Goal: Find specific page/section

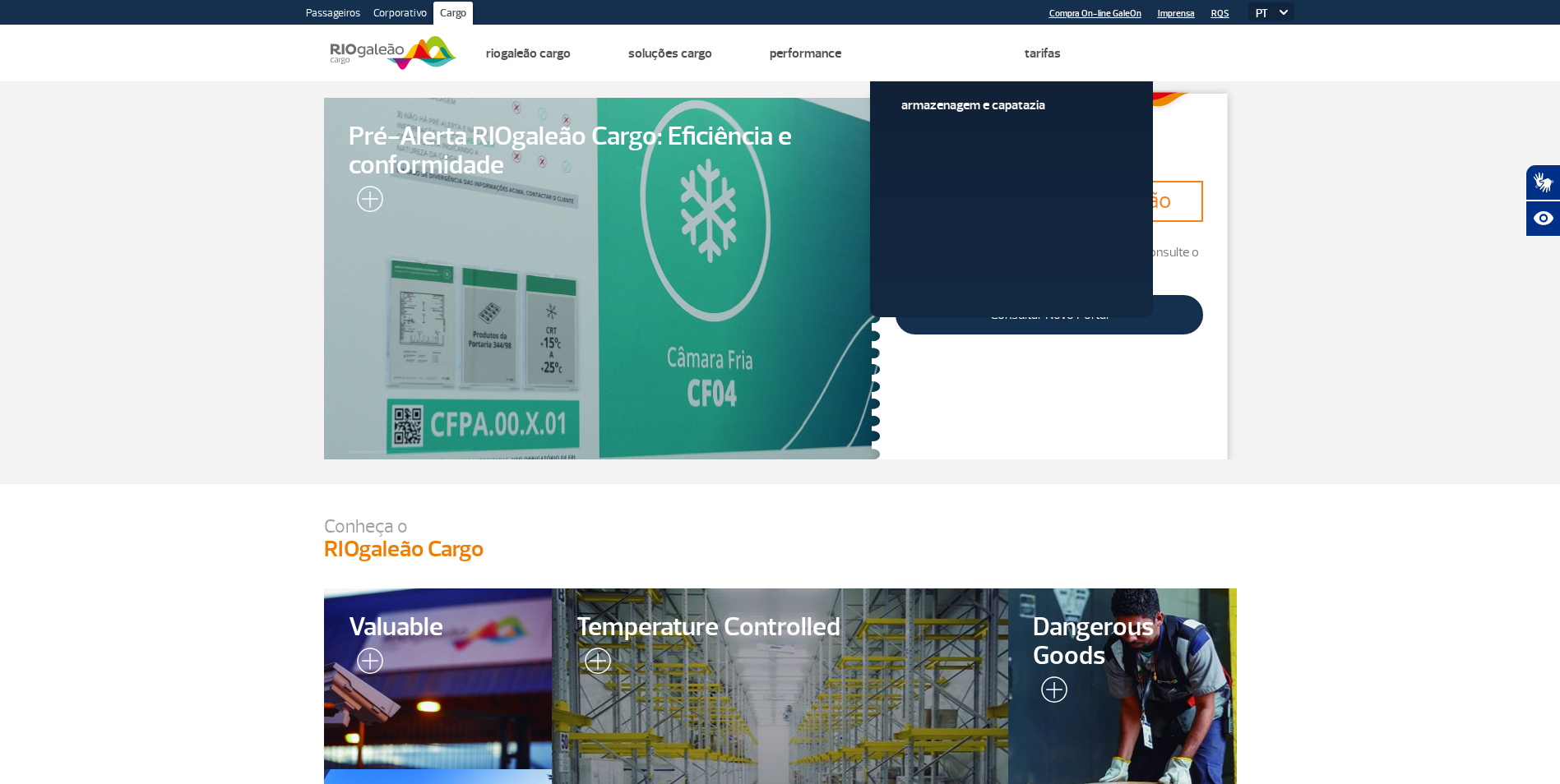
drag, startPoint x: 1330, startPoint y: 291, endPoint x: 1313, endPoint y: 233, distance: 60.4
click at [1117, 299] on link "Consultar Novo Portal" at bounding box center [1048, 314] width 306 height 39
drag, startPoint x: 1329, startPoint y: 305, endPoint x: 1333, endPoint y: 259, distance: 46.2
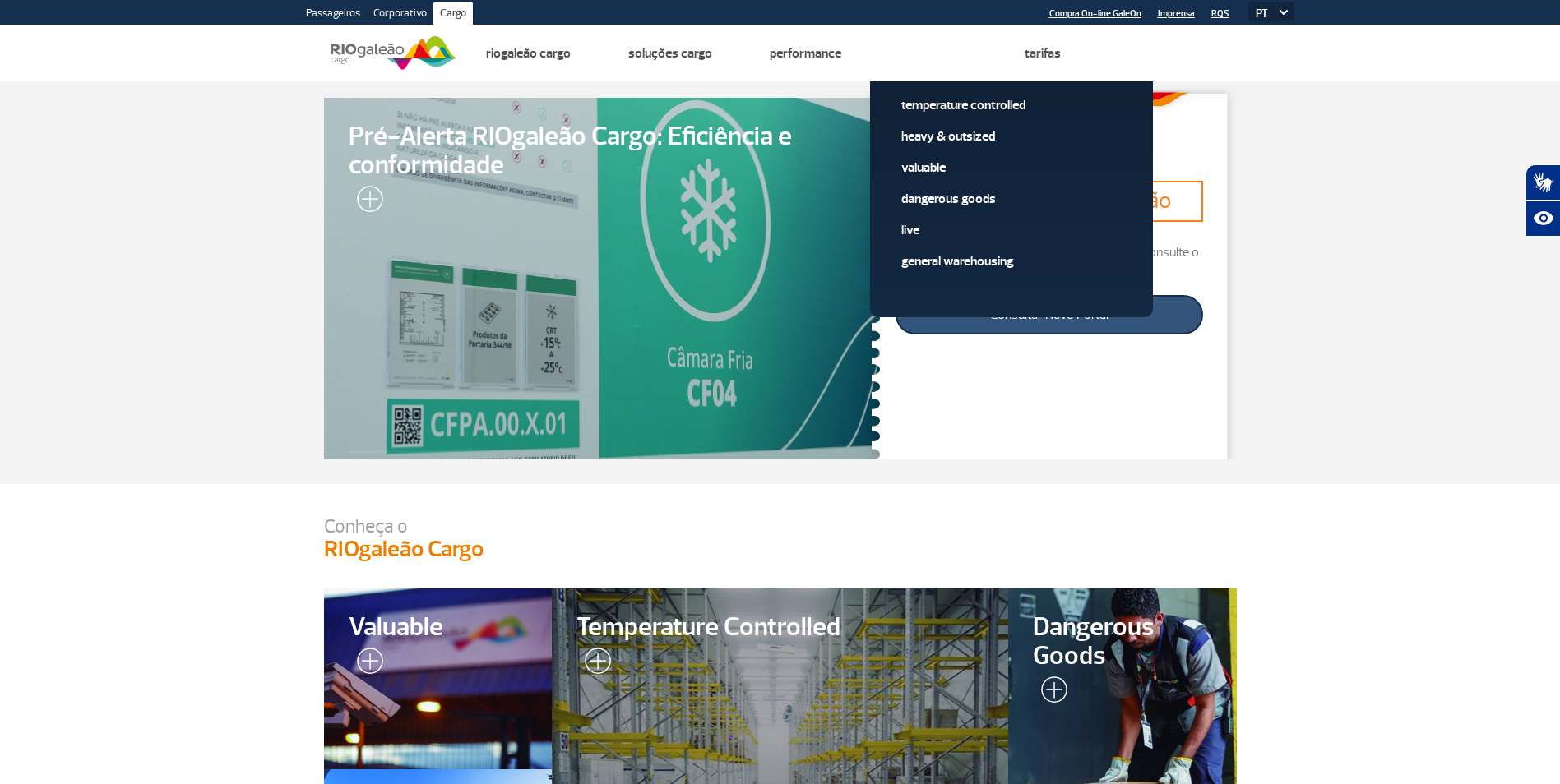
click at [1025, 327] on link "Consultar Novo Portal" at bounding box center [1048, 314] width 306 height 39
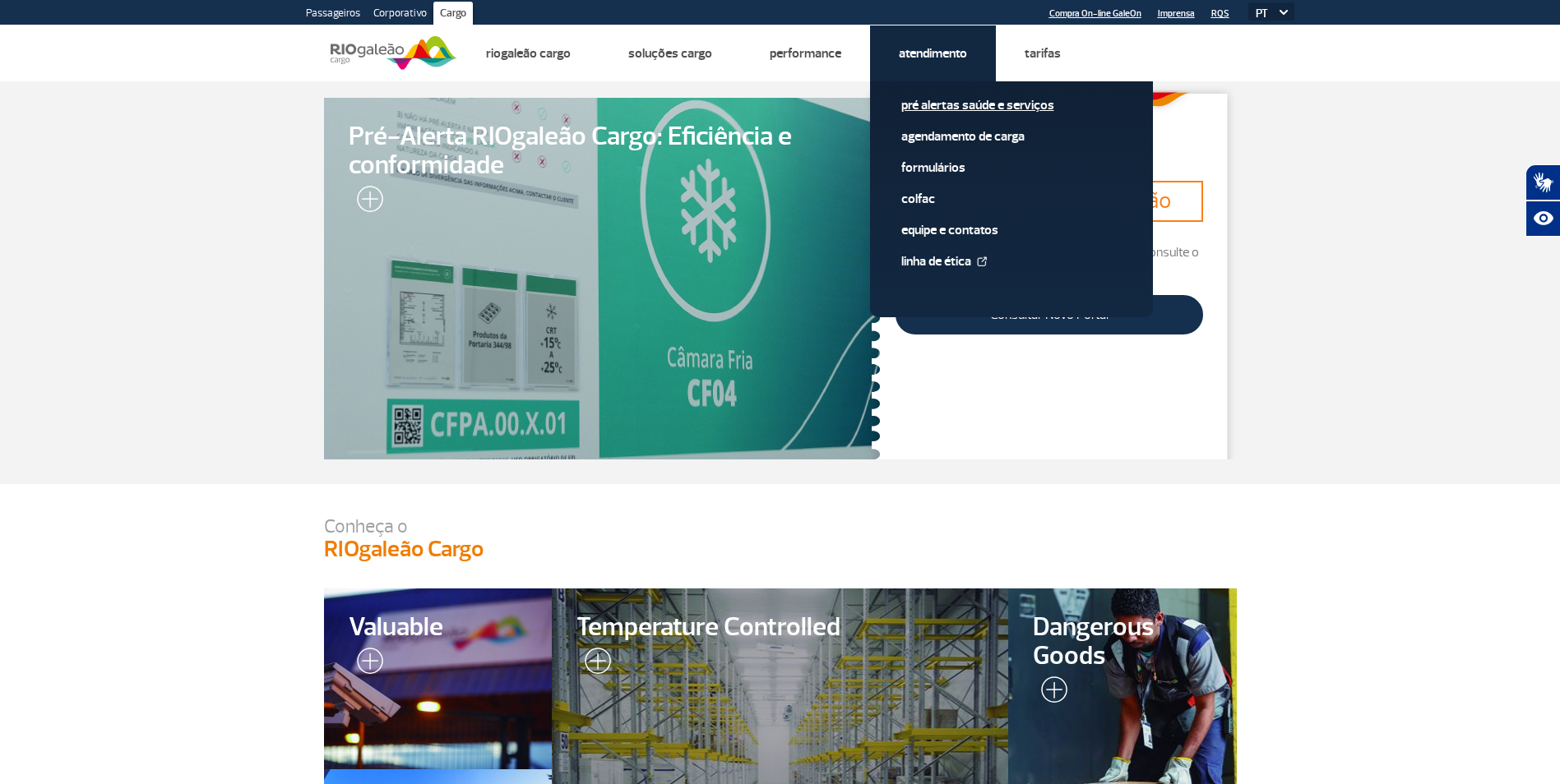
click at [944, 106] on link "Pré alertas Saúde e Serviços" at bounding box center [1012, 105] width 220 height 18
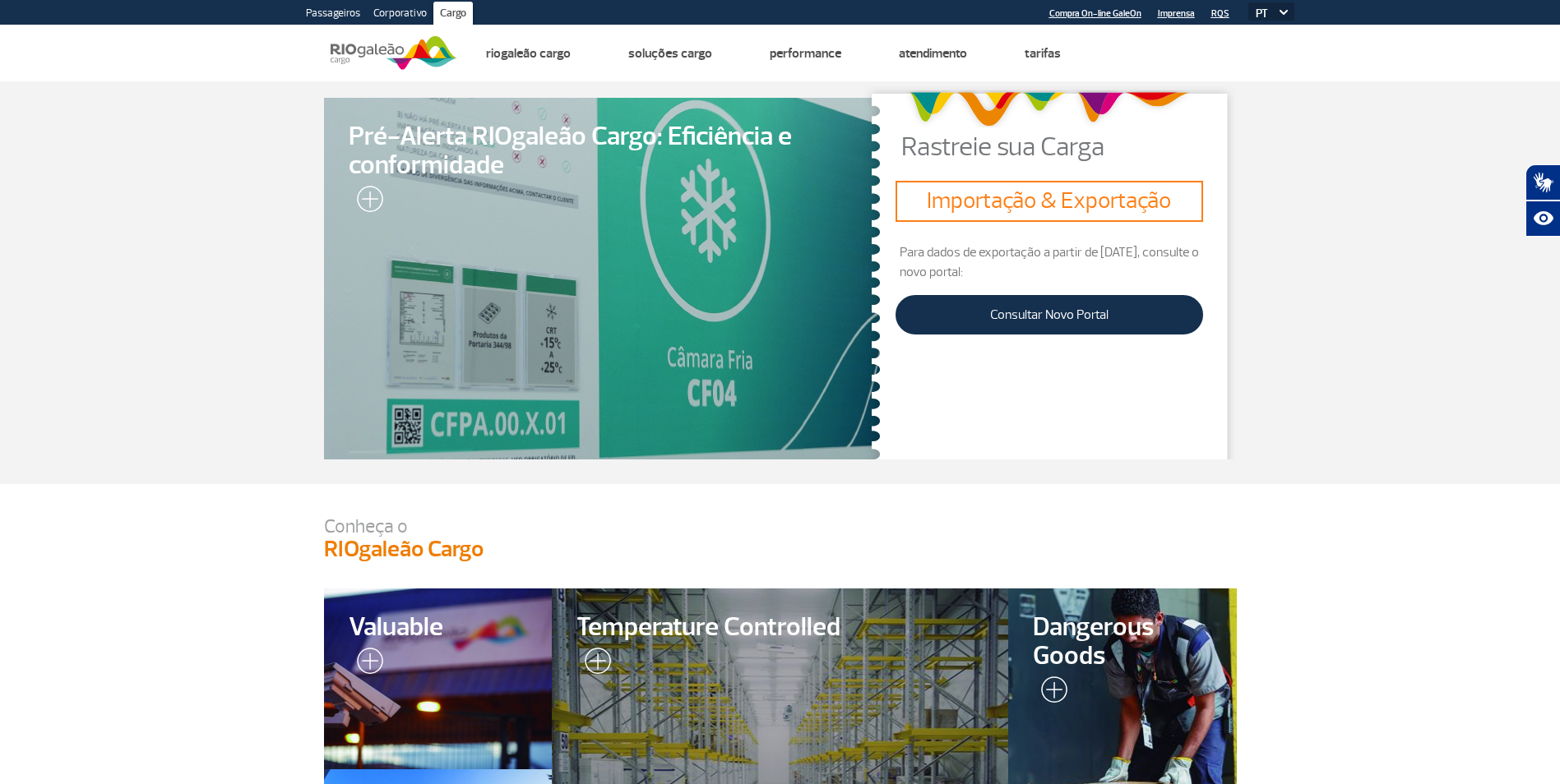
click at [1408, 341] on section "Pré-Alerta RIOgaleão Cargo: Eficiência e conformidade Rastreie sua Carga Import…" at bounding box center [780, 283] width 1560 height 403
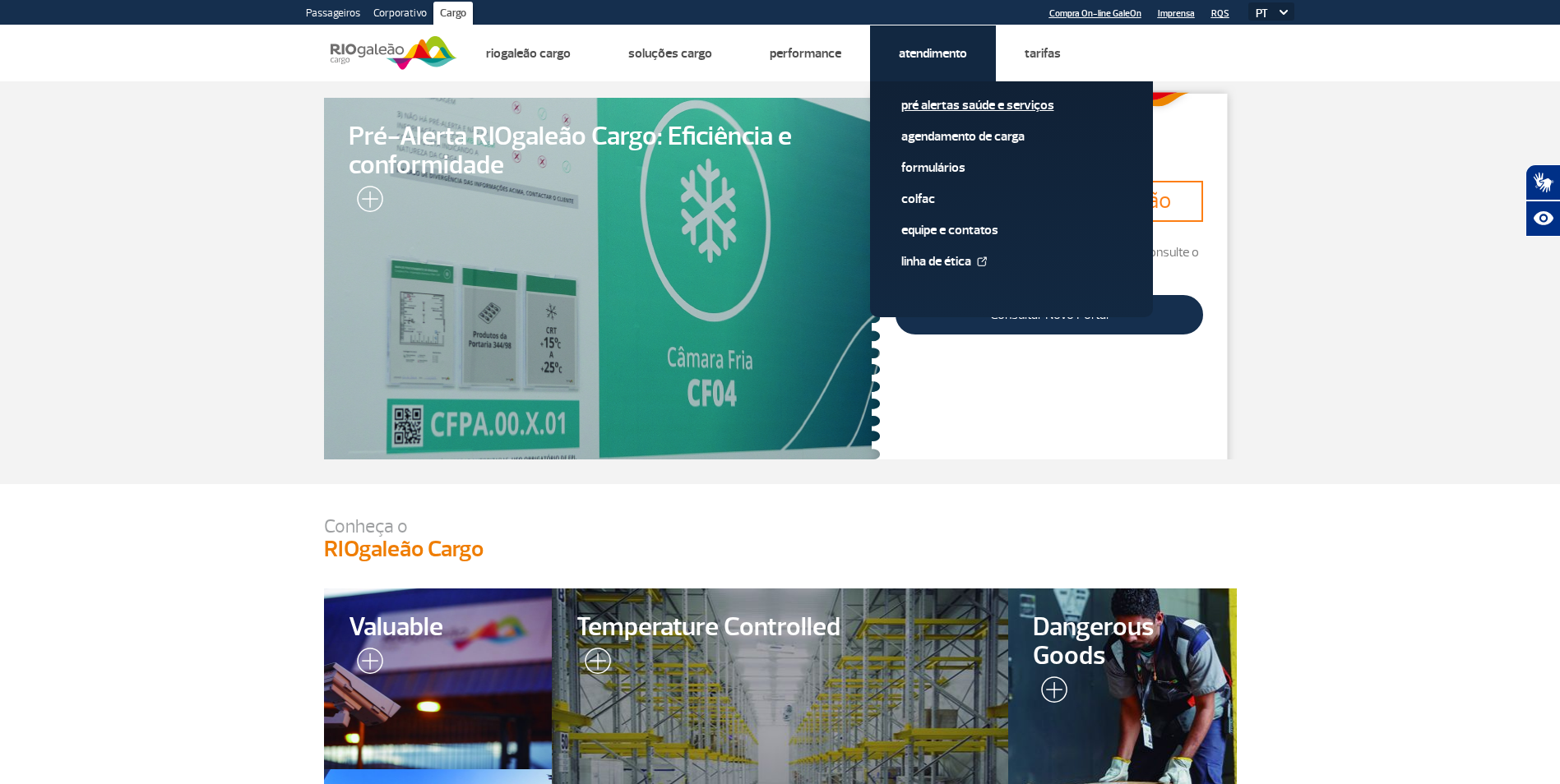
click at [936, 106] on link "Pré alertas Saúde e Serviços" at bounding box center [1012, 105] width 220 height 18
